Goal: Navigation & Orientation: Go to known website

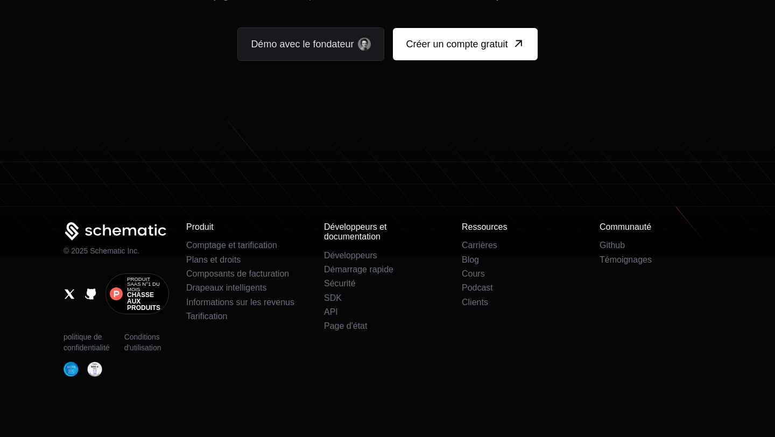
scroll to position [135, 0]
